Goal: Task Accomplishment & Management: Complete application form

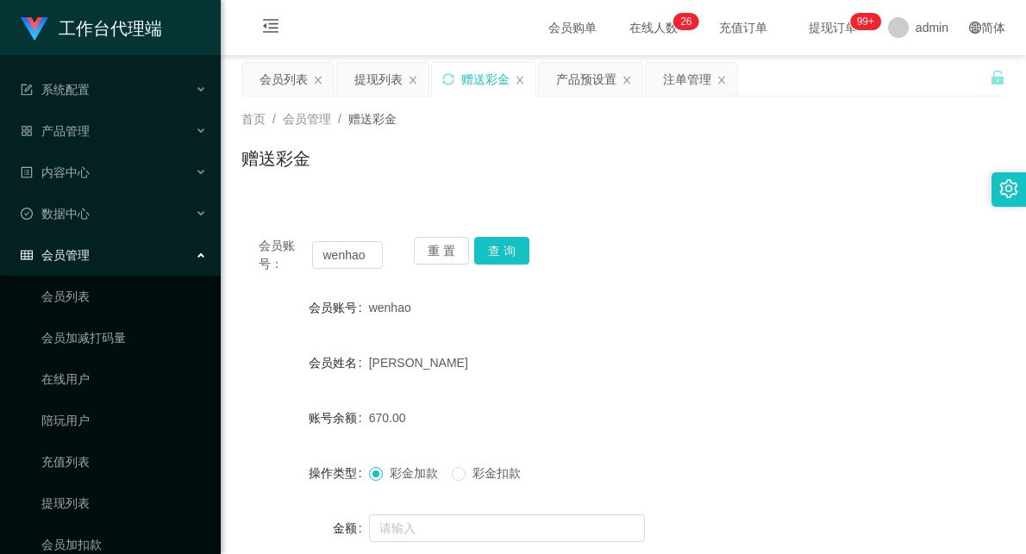
click at [347, 259] on input "wenhao" at bounding box center [347, 255] width 71 height 28
type input "powerng"
click at [503, 246] on button "查 询" at bounding box center [501, 251] width 55 height 28
click at [380, 74] on div "提现列表" at bounding box center [378, 79] width 48 height 33
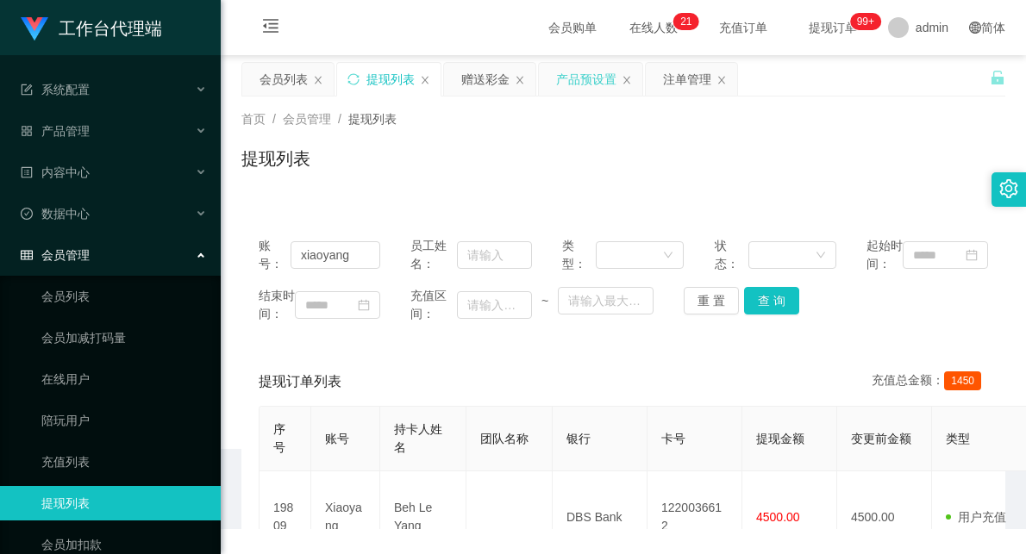
click at [574, 73] on div "产品预设置" at bounding box center [586, 79] width 60 height 33
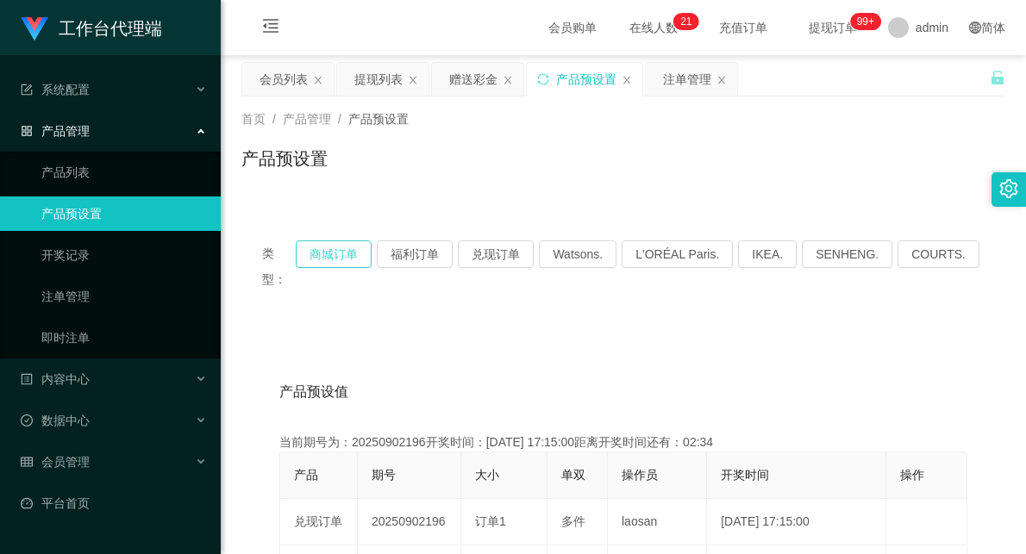
click at [340, 252] on button "商城订单" at bounding box center [334, 255] width 76 height 28
click at [460, 73] on div "赠送彩金" at bounding box center [473, 79] width 48 height 33
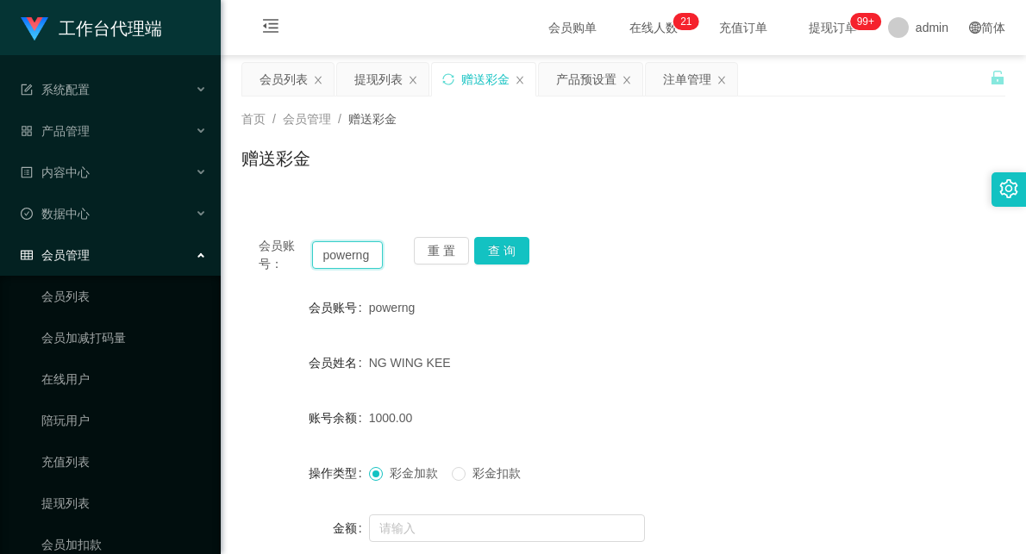
click at [367, 260] on input "powerng" at bounding box center [347, 255] width 71 height 28
click at [503, 253] on button "查 询" at bounding box center [501, 251] width 55 height 28
click at [497, 256] on button "查 询" at bounding box center [501, 251] width 55 height 28
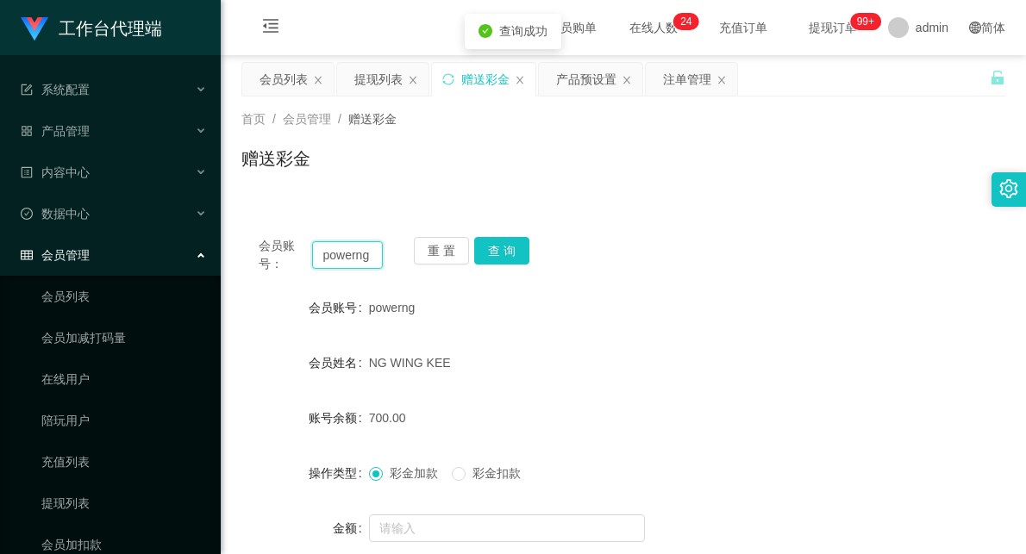
click at [341, 259] on input "powerng" at bounding box center [347, 255] width 71 height 28
click at [678, 83] on div "注单管理" at bounding box center [687, 79] width 48 height 33
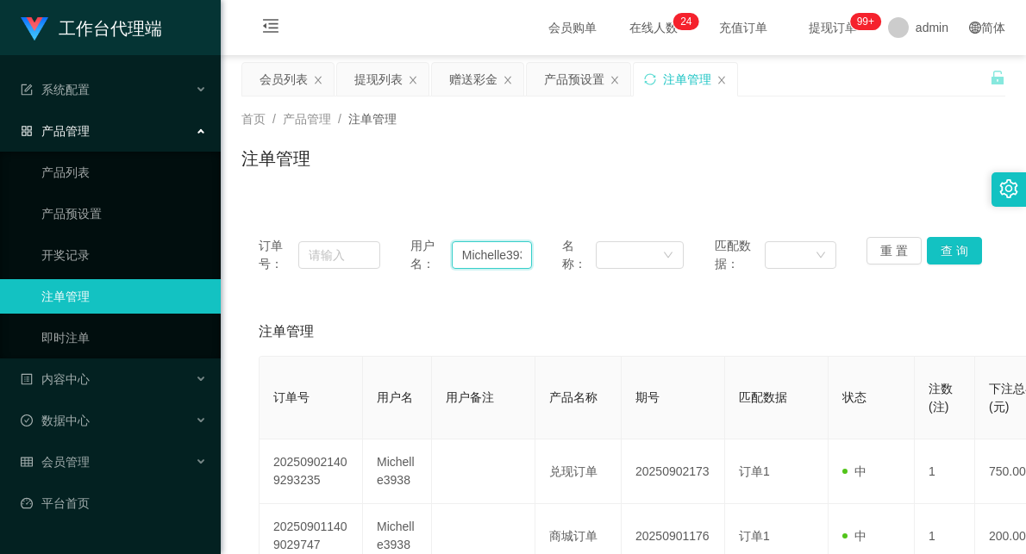
click at [489, 252] on input "Michelle3938" at bounding box center [492, 255] width 80 height 28
paste input "powerng"
type input "powerng"
click at [936, 246] on button "查 询" at bounding box center [954, 251] width 55 height 28
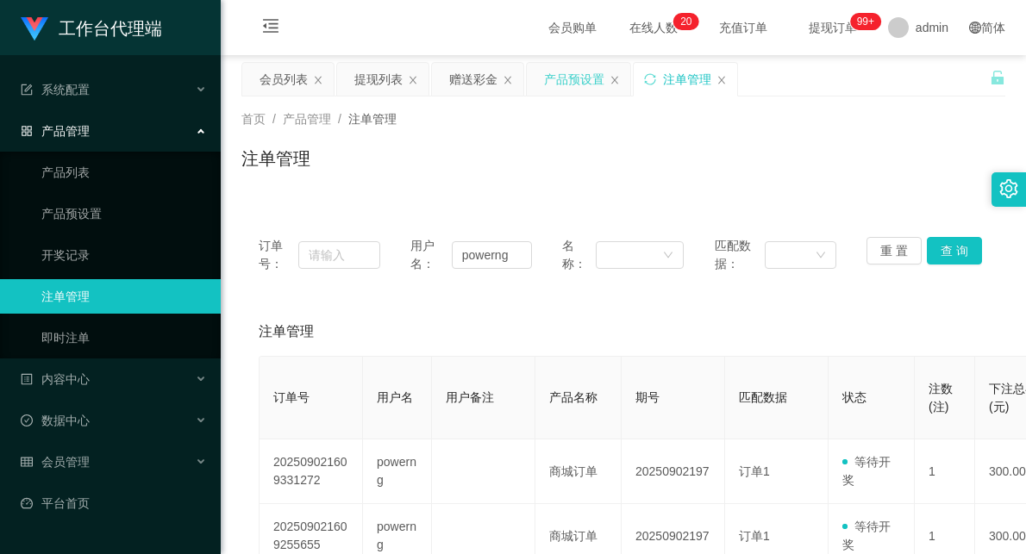
click at [564, 82] on div "产品预设置" at bounding box center [574, 79] width 60 height 33
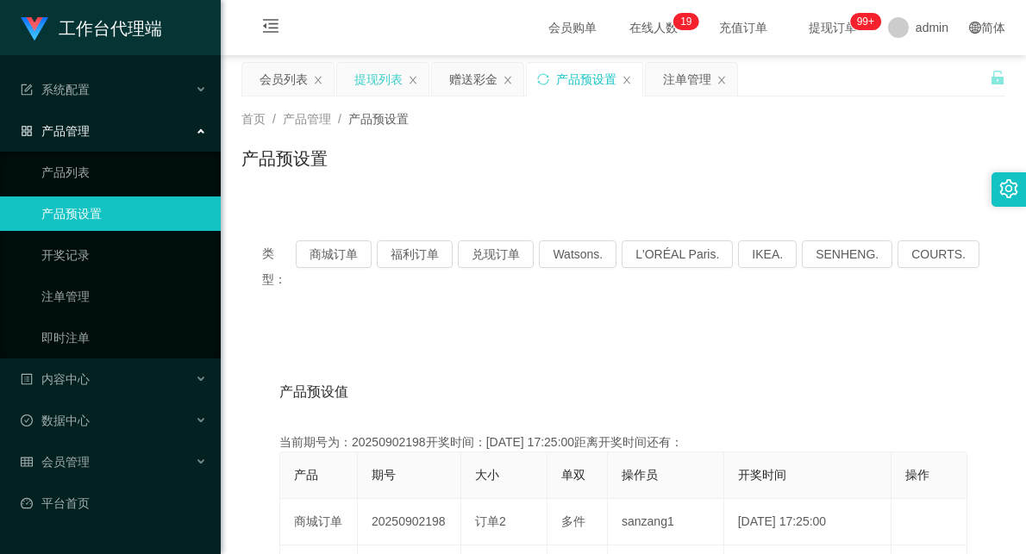
click at [395, 78] on div "提现列表" at bounding box center [378, 79] width 48 height 33
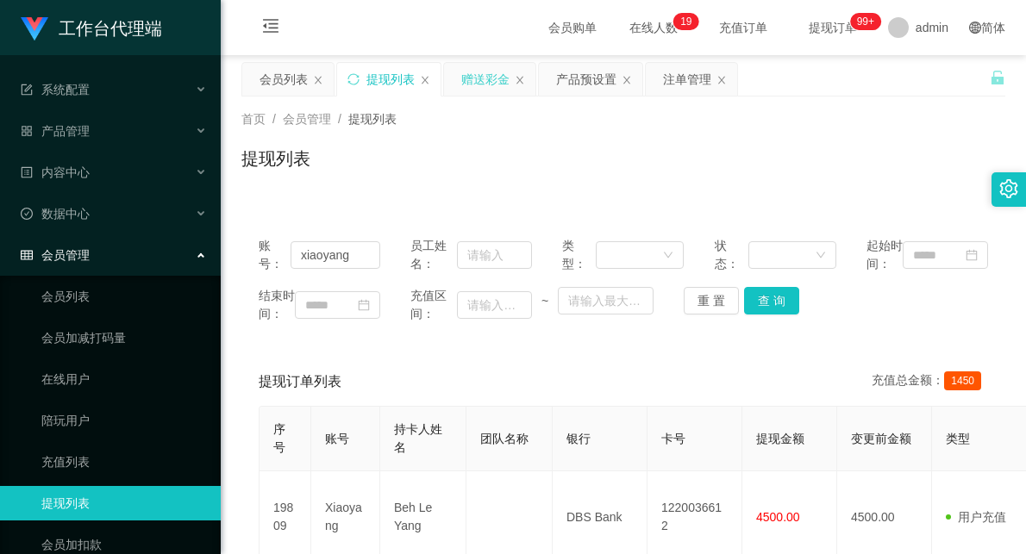
click at [501, 80] on div "赠送彩金" at bounding box center [485, 79] width 48 height 33
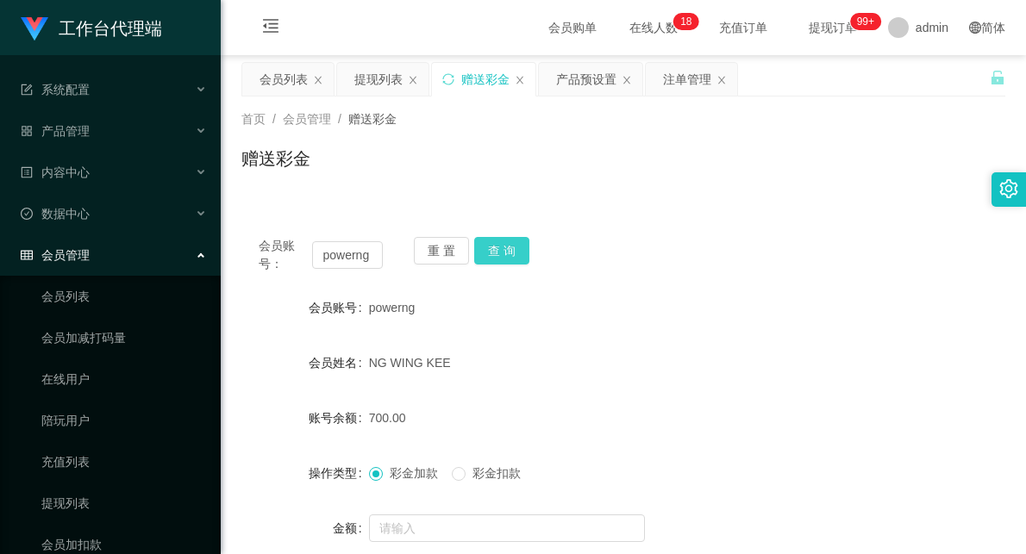
click at [503, 253] on button "查 询" at bounding box center [501, 251] width 55 height 28
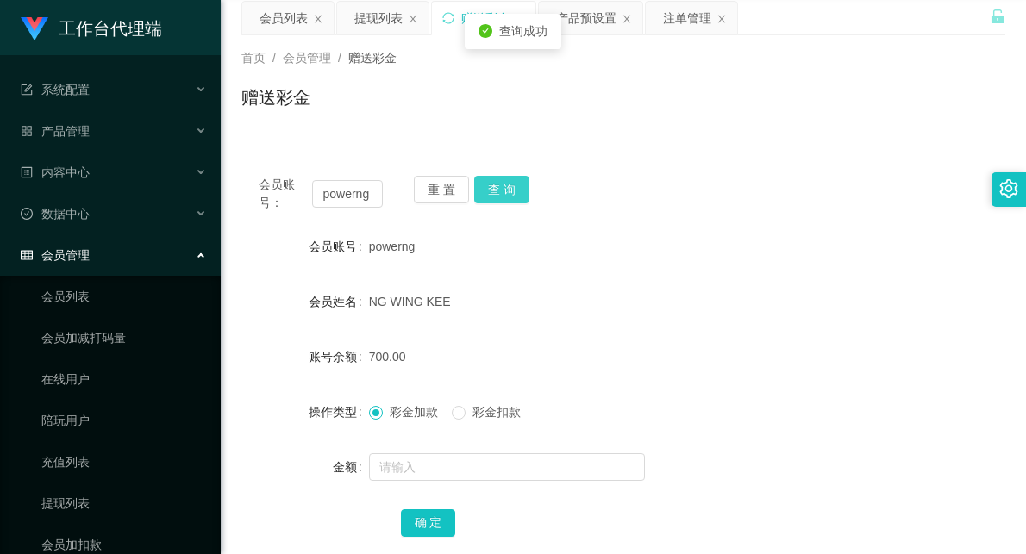
scroll to position [96, 0]
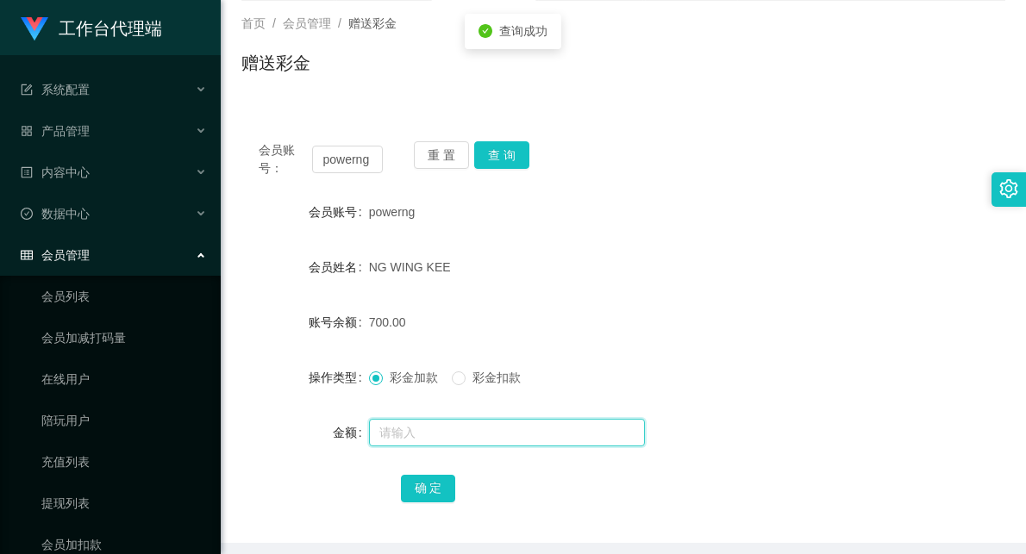
click at [416, 434] on input "text" at bounding box center [507, 433] width 276 height 28
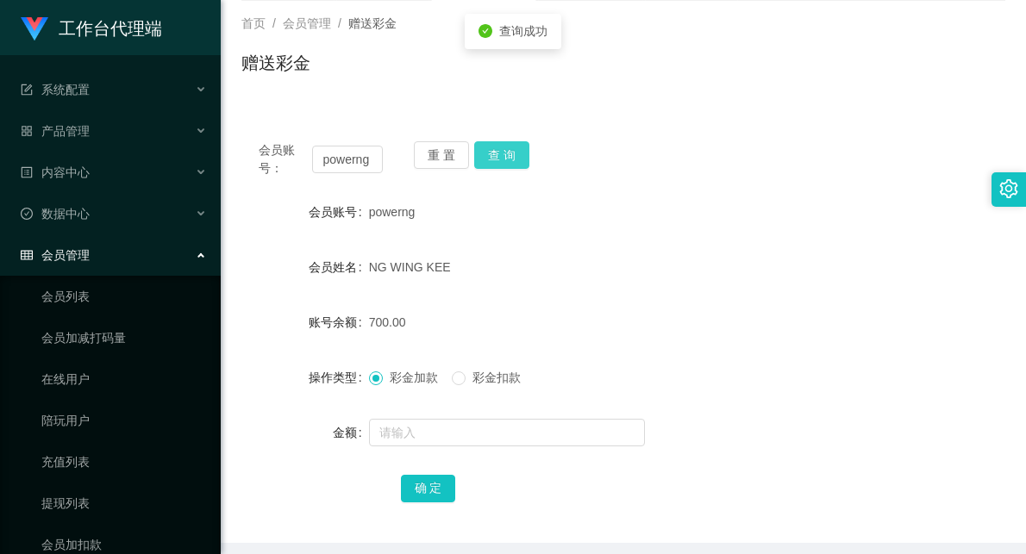
click at [509, 156] on button "查 询" at bounding box center [501, 155] width 55 height 28
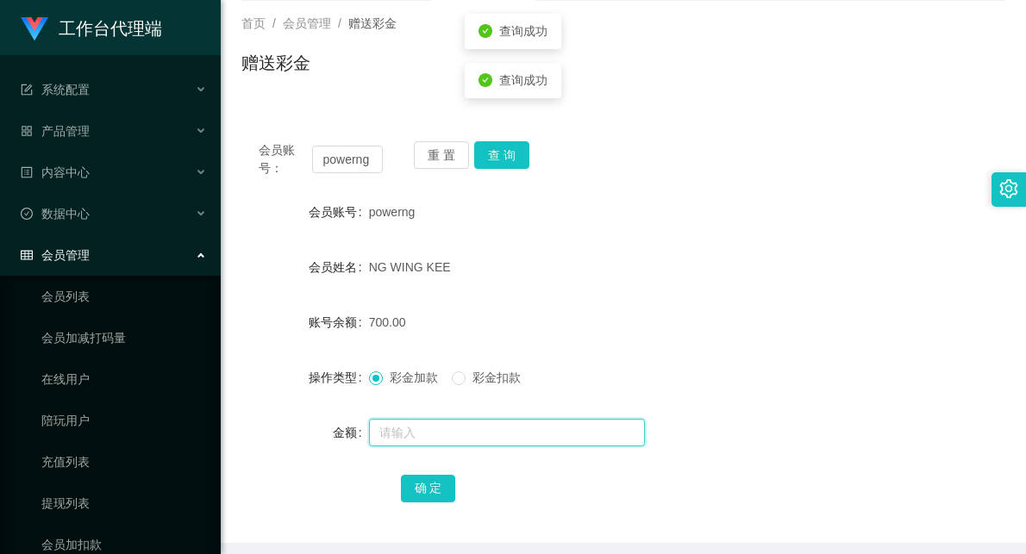
click at [392, 433] on input "text" at bounding box center [507, 433] width 276 height 28
type input "600"
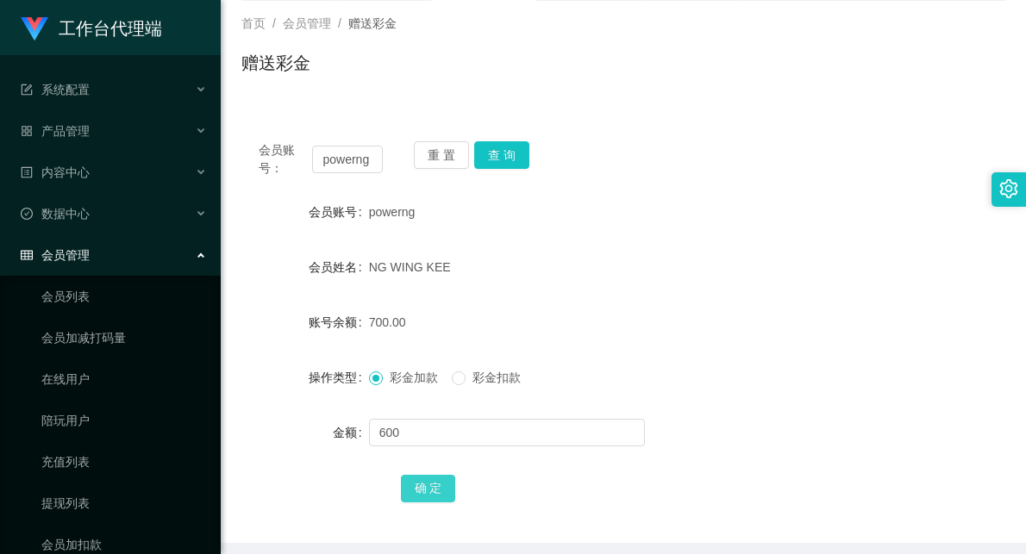
click at [433, 493] on button "确 定" at bounding box center [428, 489] width 55 height 28
click at [739, 268] on div "NG WING KEE" at bounding box center [592, 267] width 446 height 34
click at [497, 166] on button "查 询" at bounding box center [501, 155] width 55 height 28
click at [517, 156] on button "查 询" at bounding box center [501, 155] width 55 height 28
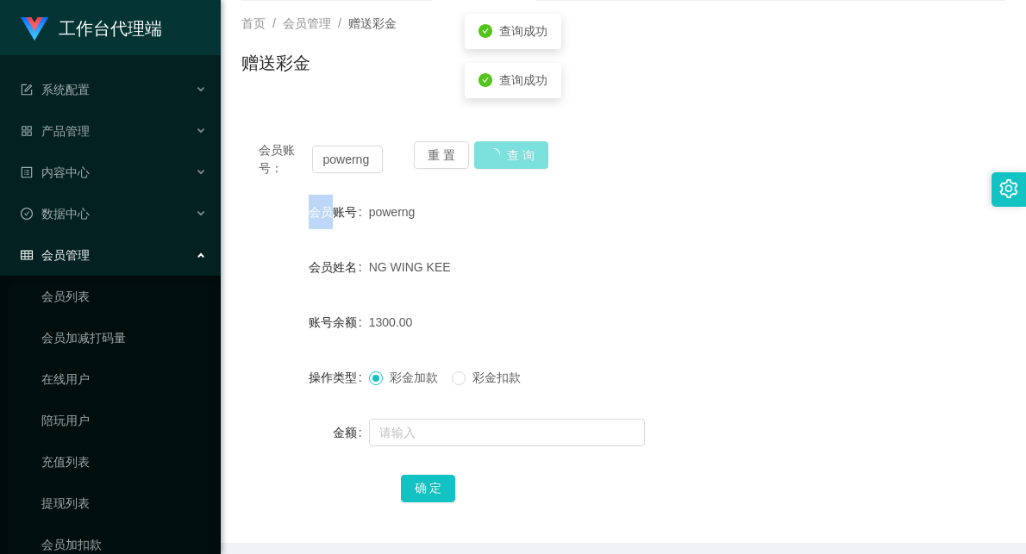
click at [517, 156] on div "重 置 查 询" at bounding box center [476, 159] width 124 height 36
click at [540, 153] on div "会员账号： powerng 重 置 查 询" at bounding box center [623, 159] width 764 height 36
click at [659, 182] on div "会员账号： powerng 重 置 查 询 会员账号 powerng 会员姓名 NG WING KEE 账号余额 1300.00 操作类型 彩金加款 彩金扣款…" at bounding box center [623, 333] width 764 height 419
click at [506, 155] on button "查 询" at bounding box center [501, 155] width 55 height 28
click at [703, 222] on div "powerng" at bounding box center [592, 212] width 446 height 34
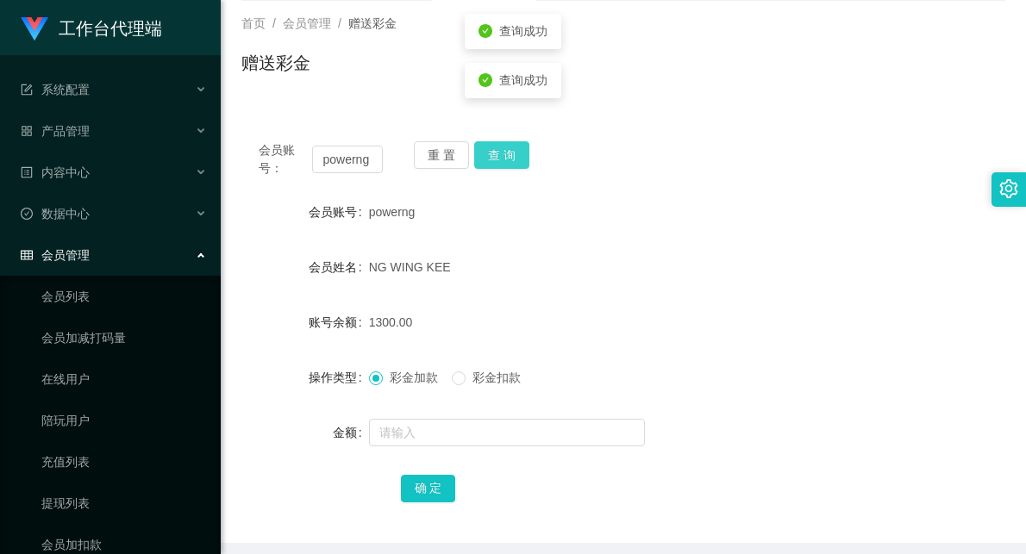
click at [497, 153] on button "查 询" at bounding box center [501, 155] width 55 height 28
click at [497, 152] on button "查 询" at bounding box center [501, 155] width 55 height 28
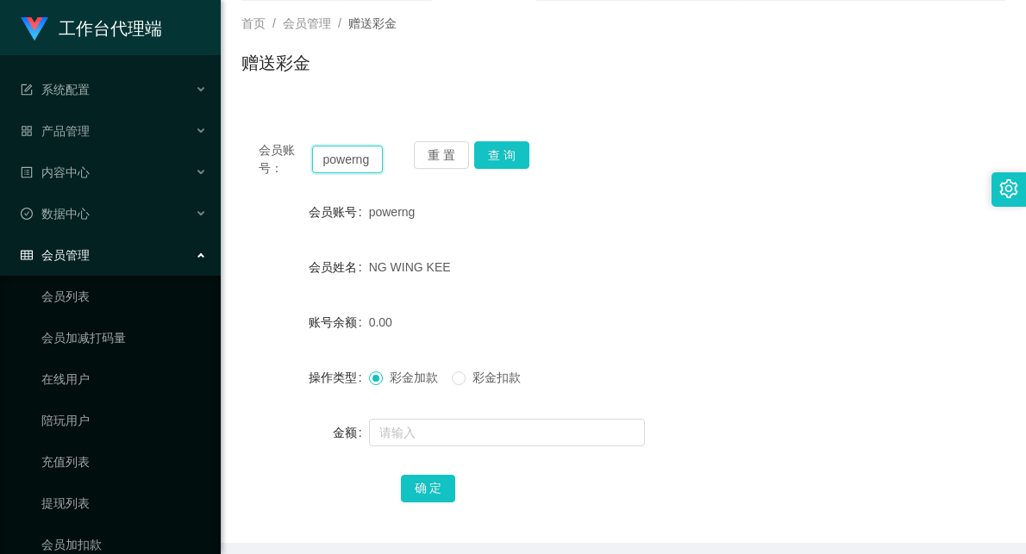
click at [354, 160] on input "powerng" at bounding box center [347, 160] width 71 height 28
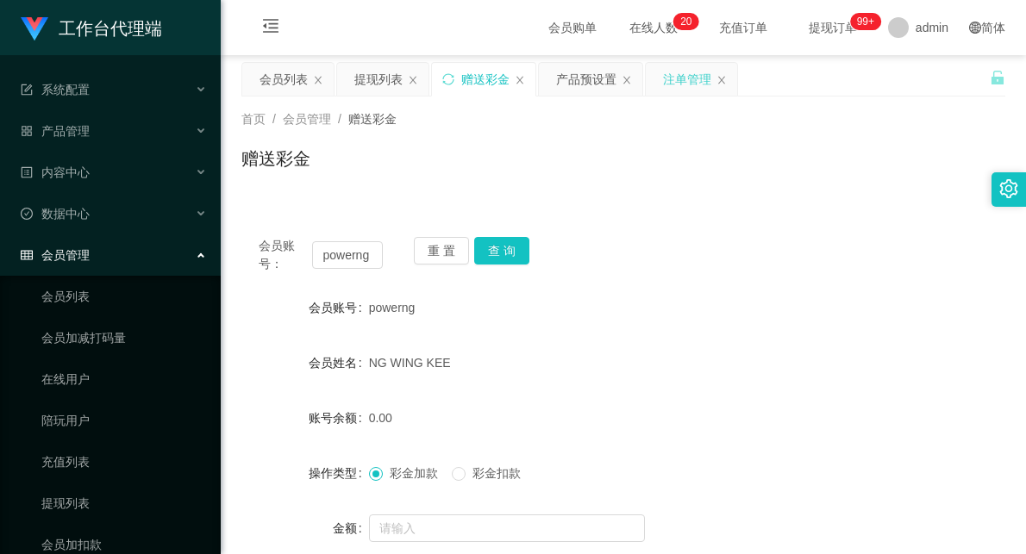
click at [683, 83] on div "注单管理" at bounding box center [687, 79] width 48 height 33
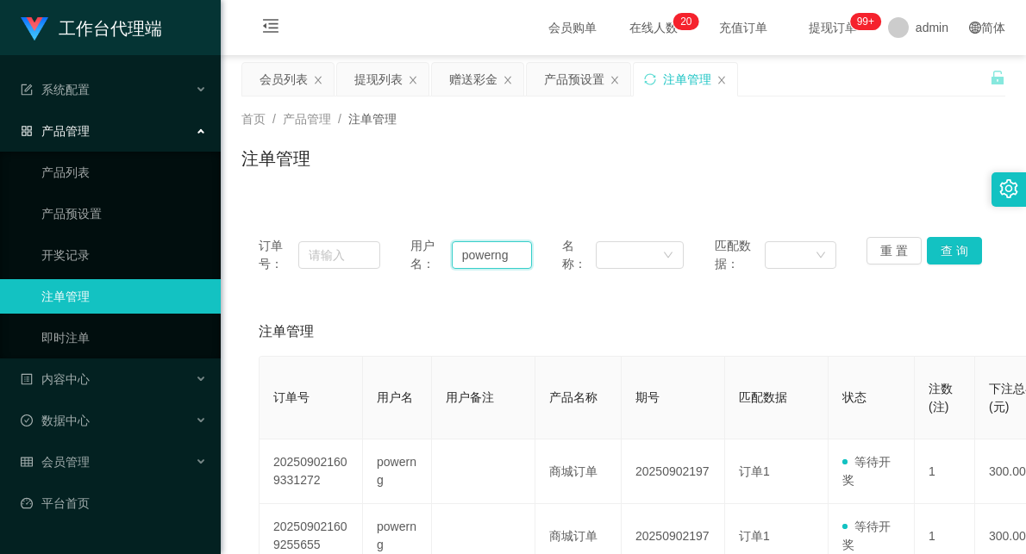
click at [498, 262] on input "powerng" at bounding box center [492, 255] width 80 height 28
click at [948, 248] on button "查 询" at bounding box center [954, 251] width 55 height 28
click at [565, 78] on div "产品预设置" at bounding box center [574, 79] width 60 height 33
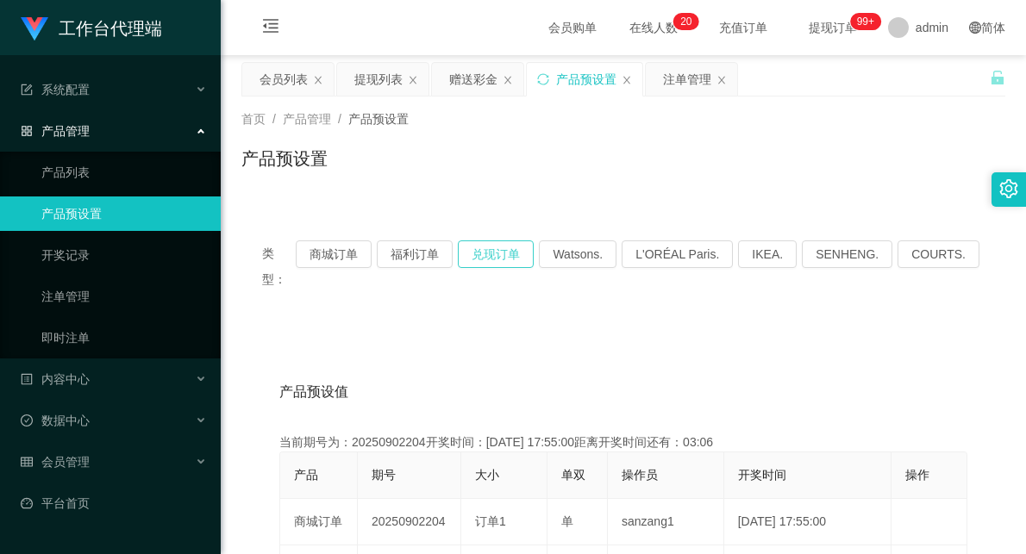
click at [517, 260] on button "兑现订单" at bounding box center [496, 255] width 76 height 28
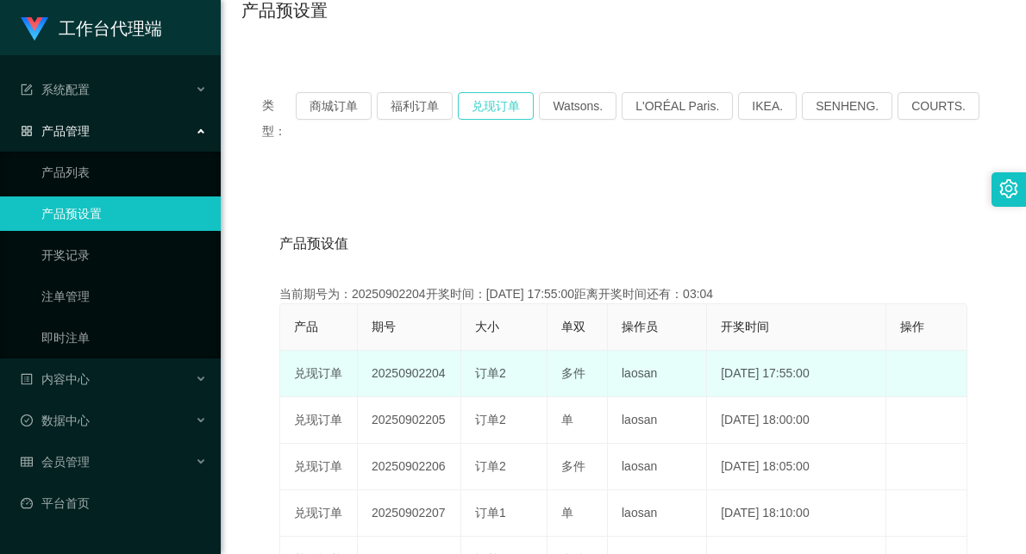
scroll to position [191, 0]
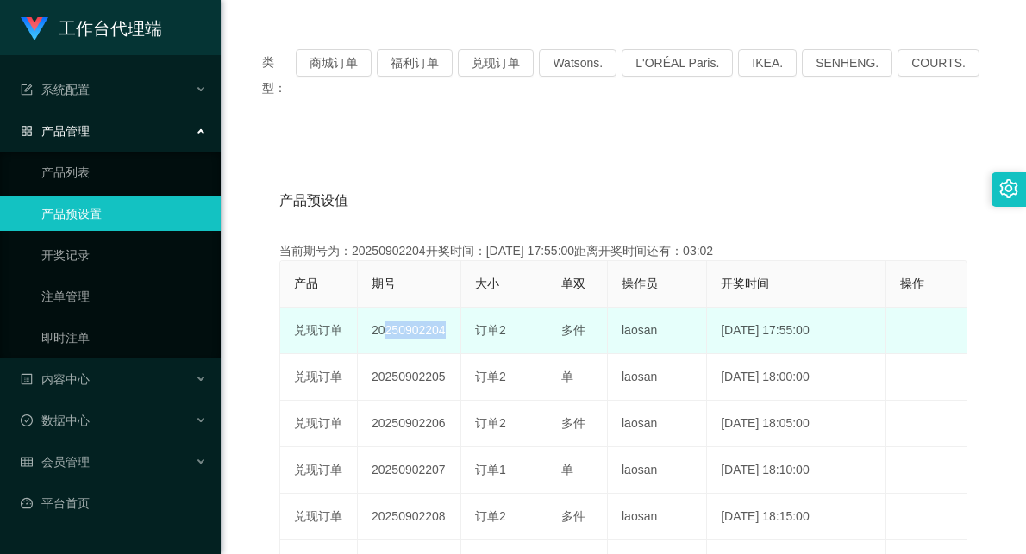
drag, startPoint x: 381, startPoint y: 309, endPoint x: 436, endPoint y: 310, distance: 55.2
click at [436, 310] on td "20250902204" at bounding box center [409, 331] width 103 height 47
click at [478, 323] on span "订单2" at bounding box center [490, 330] width 31 height 14
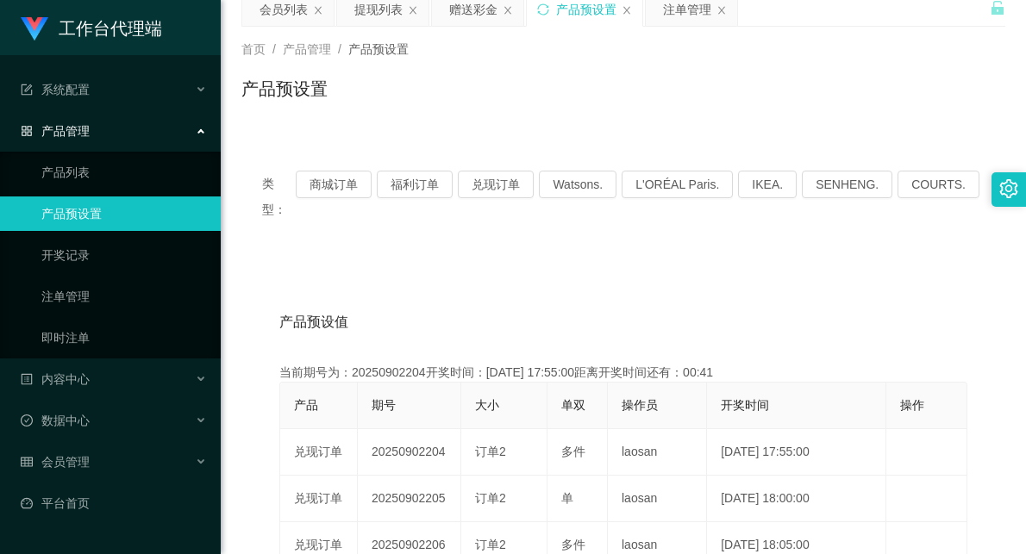
scroll to position [0, 0]
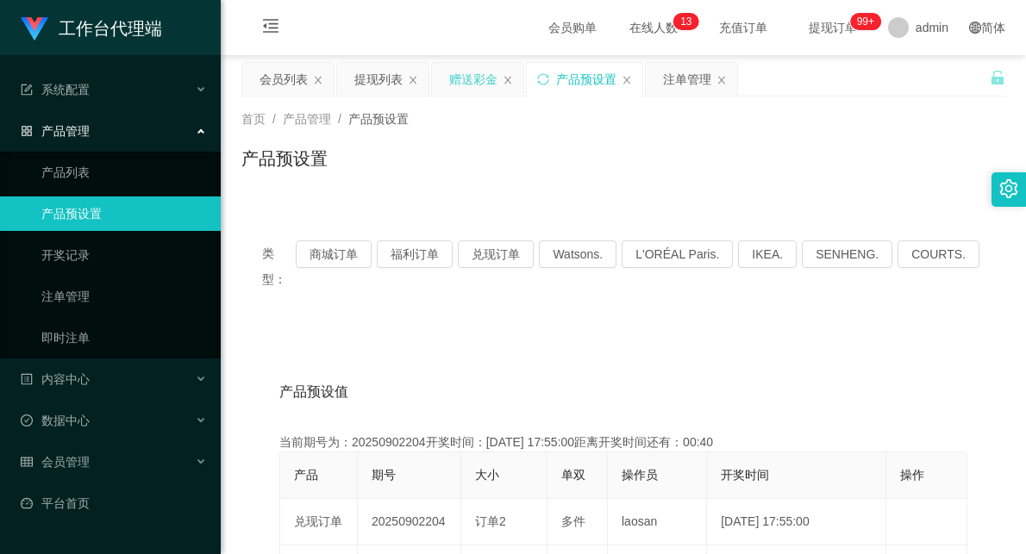
click at [471, 75] on div "赠送彩金" at bounding box center [473, 79] width 48 height 33
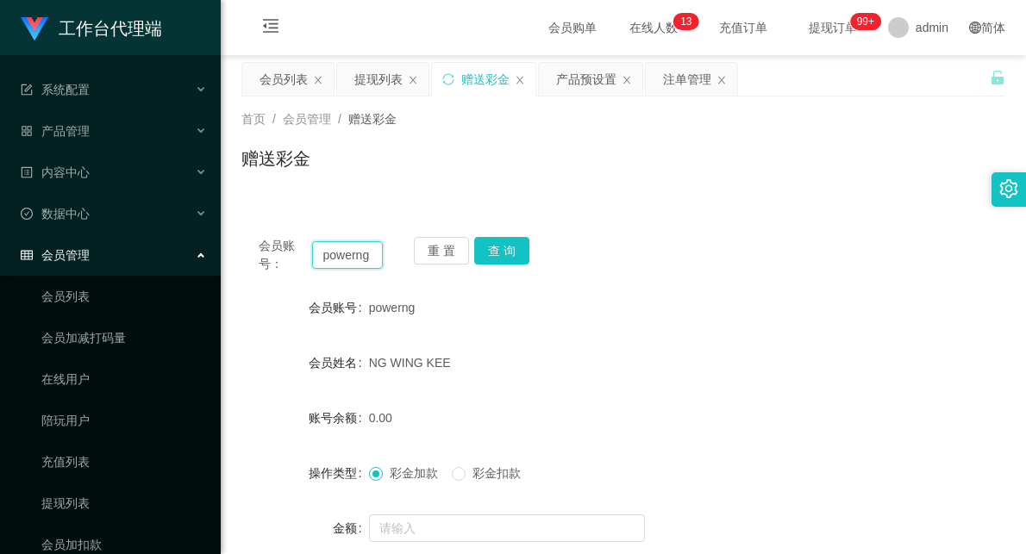
click at [323, 253] on input "powerng" at bounding box center [347, 255] width 71 height 28
paste input "Masht"
type input "Masht"
click at [514, 248] on button "查 询" at bounding box center [501, 251] width 55 height 28
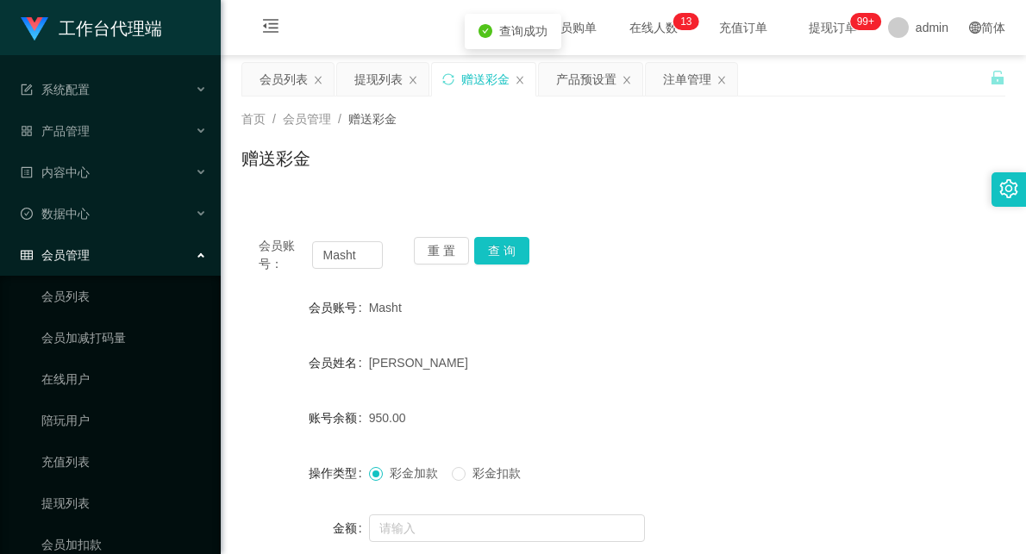
click at [647, 274] on div "会员账号： Masht 重 置 查 询 会员账号 Masht 会员姓名 [PERSON_NAME] 账号余额 950.00 操作类型 彩金加款 彩金扣款 金额…" at bounding box center [623, 429] width 764 height 419
click at [686, 88] on div "注单管理" at bounding box center [687, 79] width 48 height 33
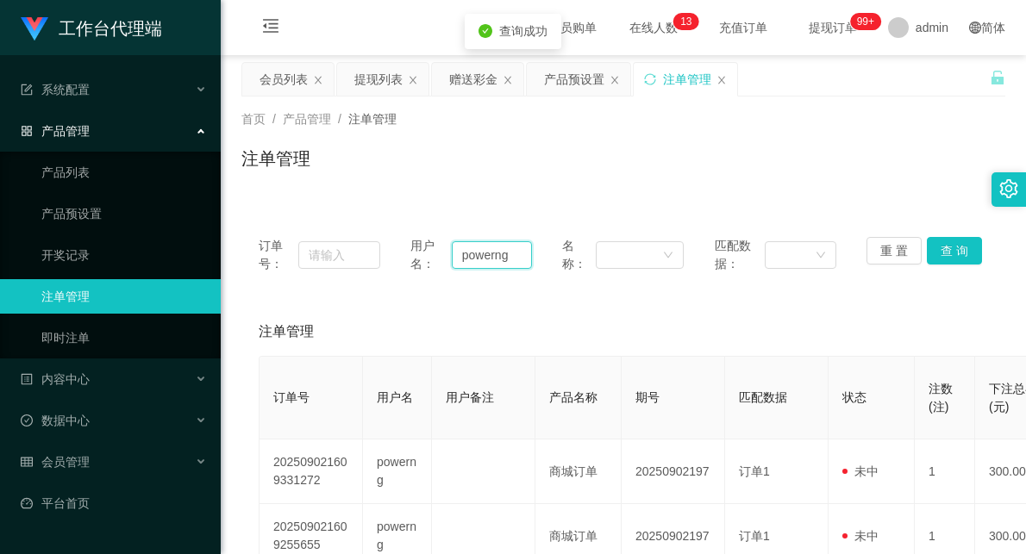
click at [483, 255] on input "powerng" at bounding box center [492, 255] width 80 height 28
paste input "Masht"
type input "Masht"
click at [938, 246] on button "查 询" at bounding box center [954, 251] width 55 height 28
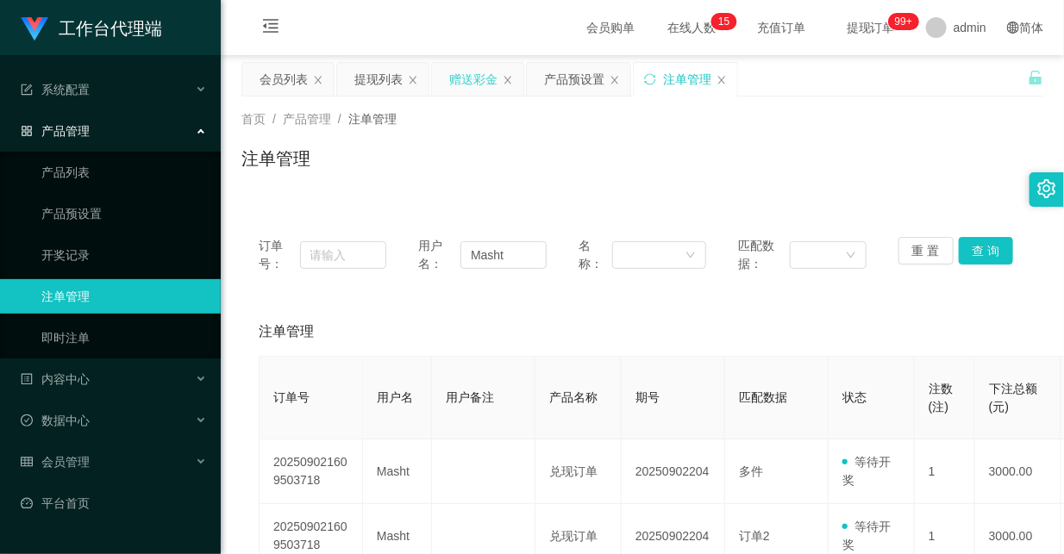
click at [455, 78] on div "赠送彩金" at bounding box center [473, 79] width 48 height 33
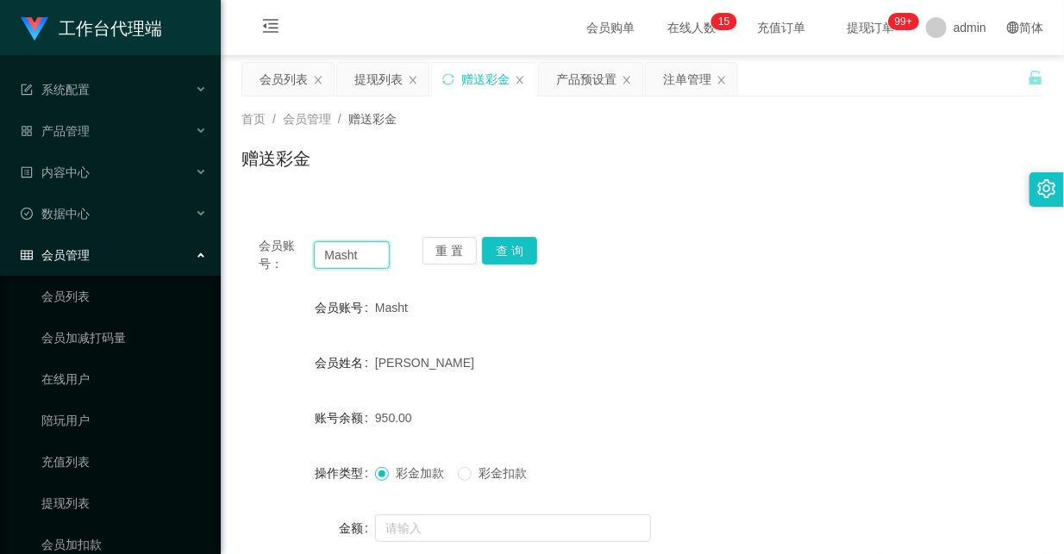
click at [334, 255] on input "Masht" at bounding box center [351, 255] width 75 height 28
click at [511, 247] on button "查 询" at bounding box center [509, 251] width 55 height 28
click at [919, 122] on div "首页 / 会员管理 / 赠送彩金 /" at bounding box center [642, 119] width 802 height 18
click at [515, 251] on button "查 询" at bounding box center [509, 251] width 55 height 28
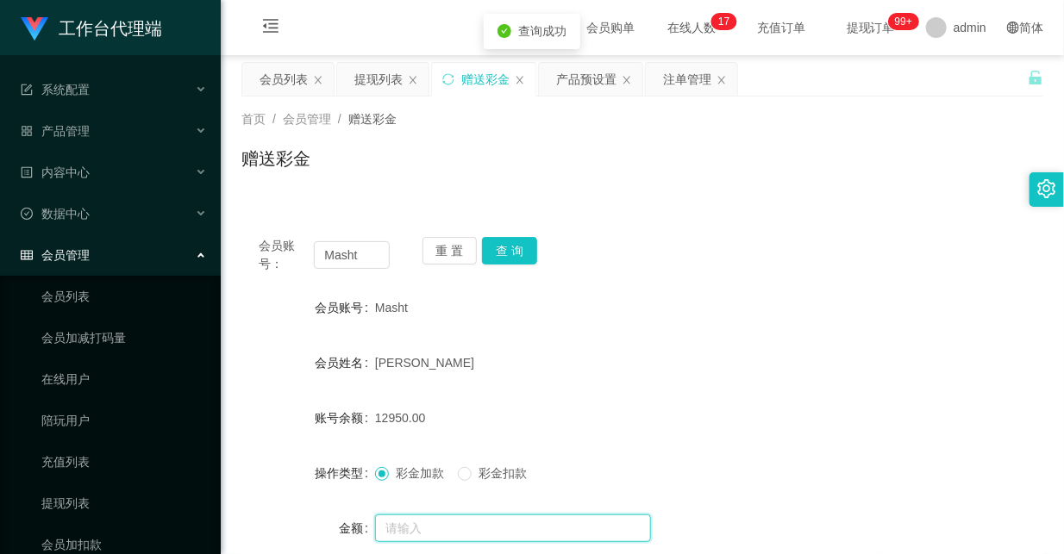
click at [415, 522] on input "text" at bounding box center [513, 529] width 276 height 28
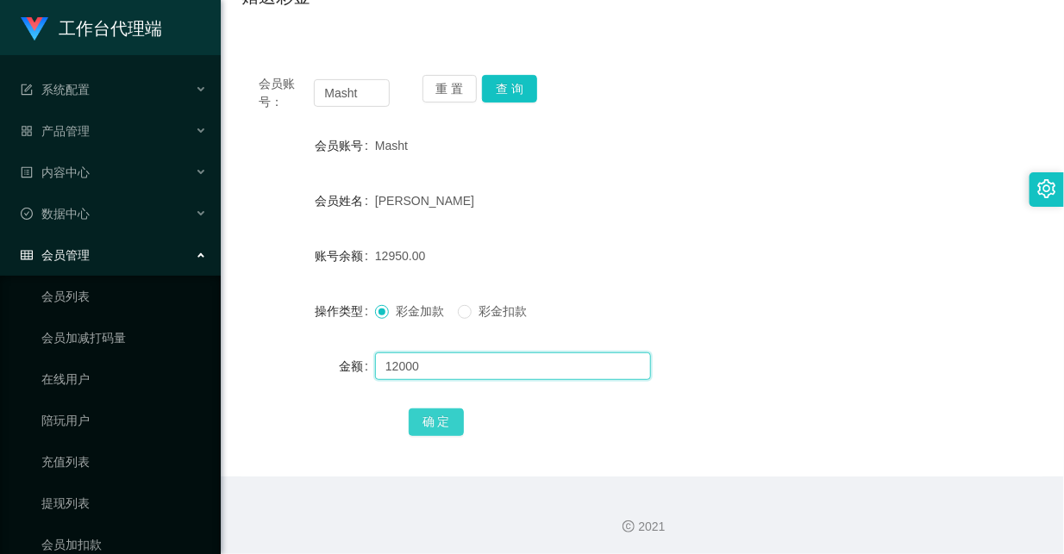
scroll to position [165, 0]
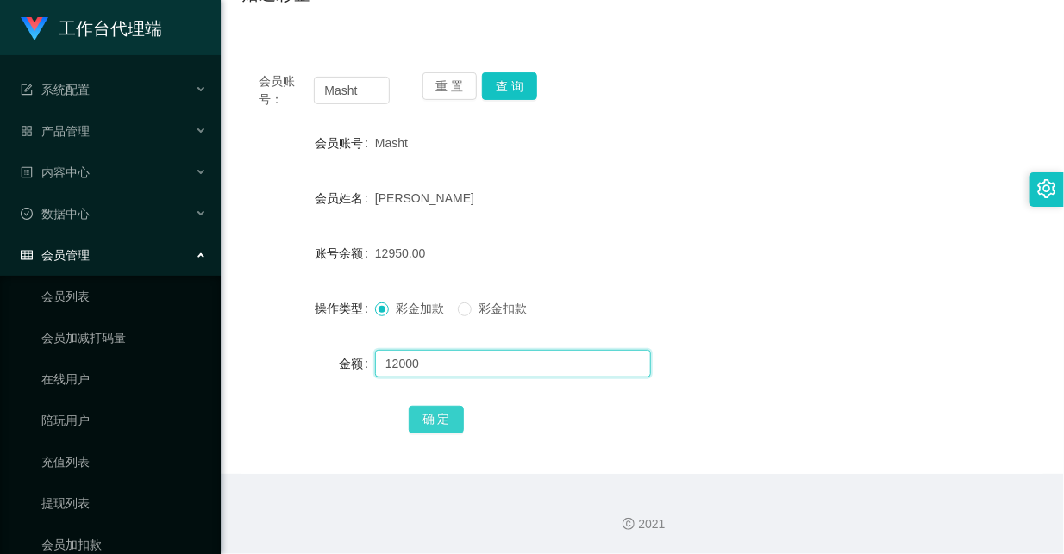
type input "12000"
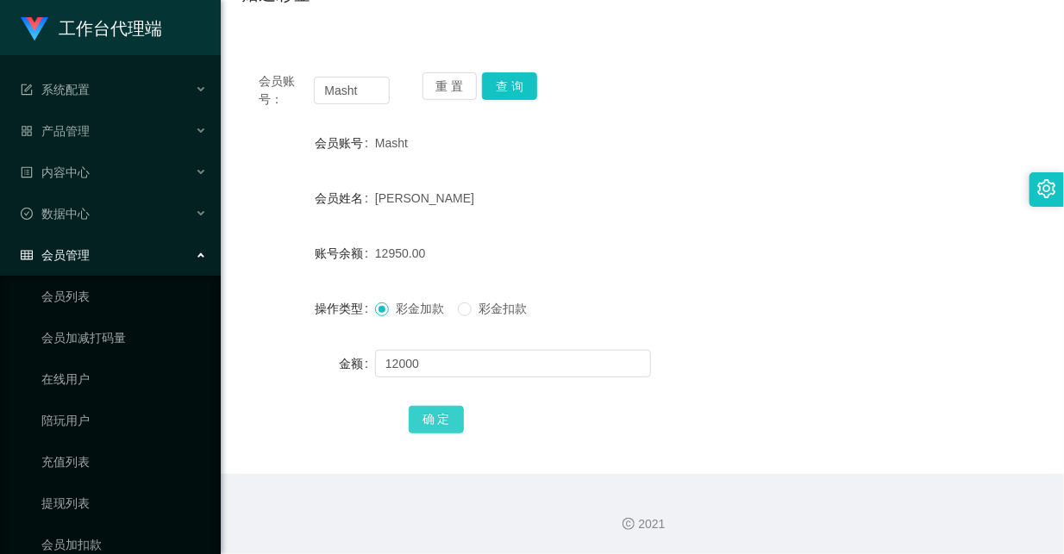
click at [440, 426] on button "确 定" at bounding box center [436, 420] width 55 height 28
click at [683, 272] on form "会员账号 Masht 会员姓名 [PERSON_NAME] 账号余额 24950.00 操作类型 彩金加款 彩金扣款 金额 确 定" at bounding box center [642, 281] width 802 height 310
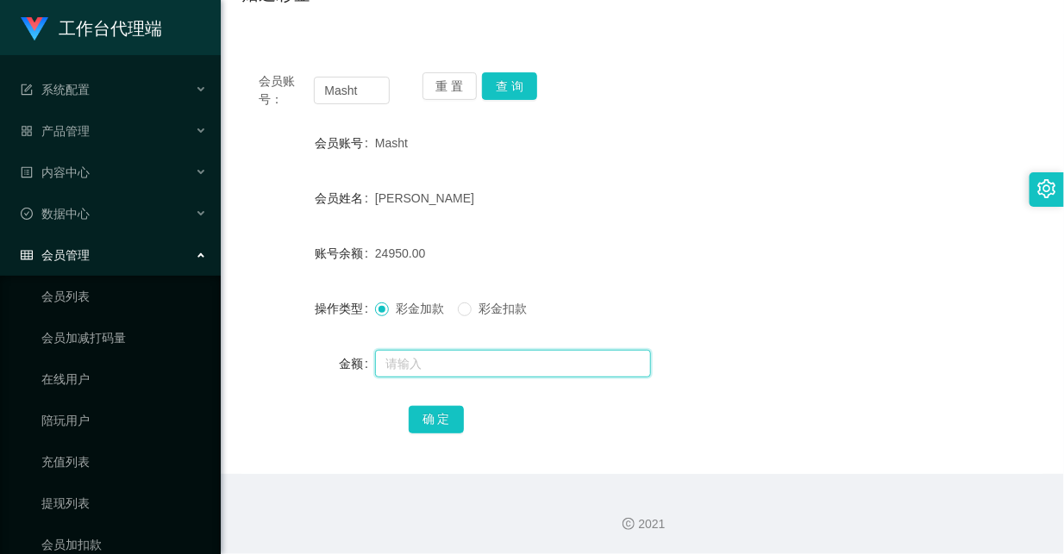
click at [595, 365] on input "text" at bounding box center [513, 364] width 276 height 28
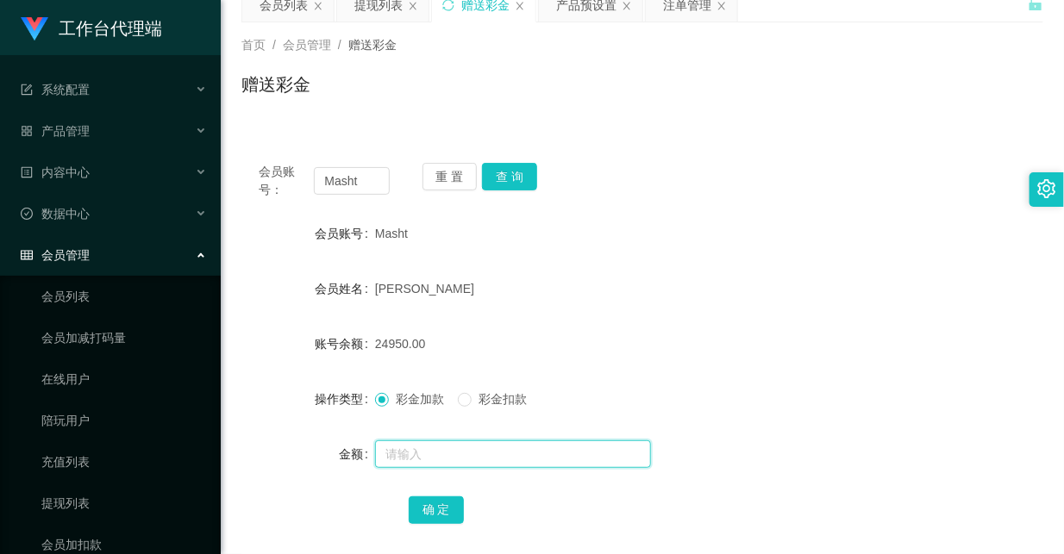
scroll to position [96, 0]
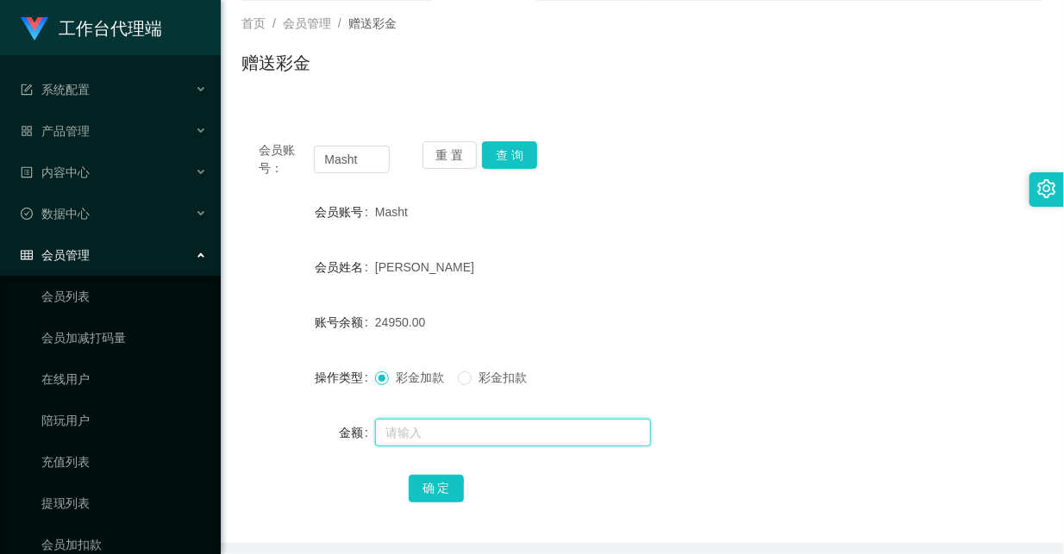
click at [530, 432] on input "text" at bounding box center [513, 433] width 276 height 28
type input "27350"
drag, startPoint x: 423, startPoint y: 438, endPoint x: 379, endPoint y: 429, distance: 44.8
click at [379, 429] on input "27350" at bounding box center [513, 433] width 276 height 28
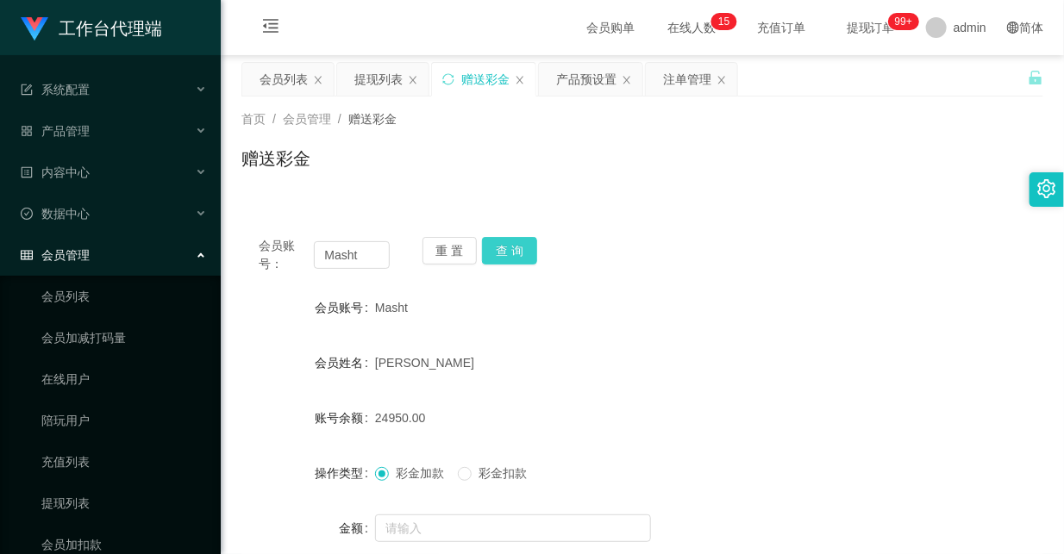
click at [515, 247] on button "查 询" at bounding box center [509, 251] width 55 height 28
click at [511, 247] on button "查 询" at bounding box center [509, 251] width 55 height 28
click at [506, 245] on button "查 询" at bounding box center [509, 251] width 55 height 28
